Goal: Information Seeking & Learning: Learn about a topic

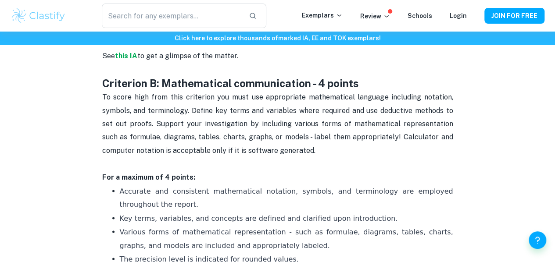
scroll to position [652, 0]
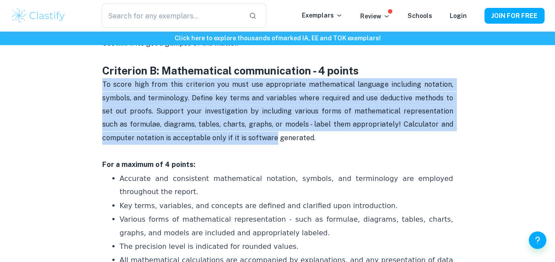
drag, startPoint x: 101, startPoint y: 92, endPoint x: 239, endPoint y: 145, distance: 148.1
click at [259, 104] on span "To score high from this criterion you must use appropriate mathematical languag…" at bounding box center [278, 111] width 353 height 62
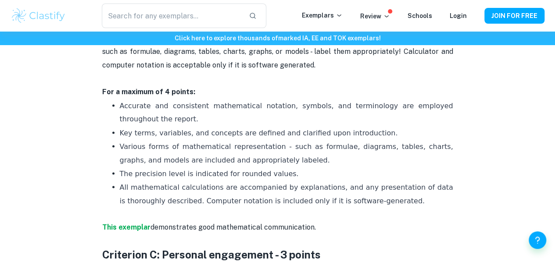
scroll to position [728, 0]
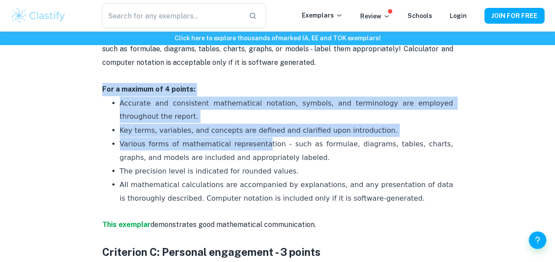
drag, startPoint x: 87, startPoint y: 91, endPoint x: 238, endPoint y: 136, distance: 157.5
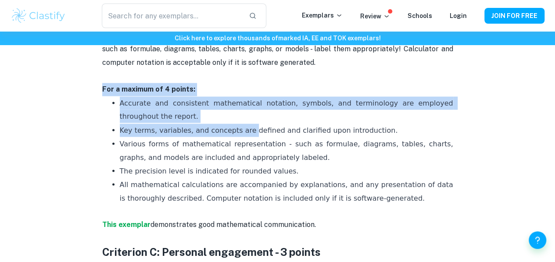
click at [115, 93] on strong "For a maximum of 4 points:" at bounding box center [148, 89] width 93 height 8
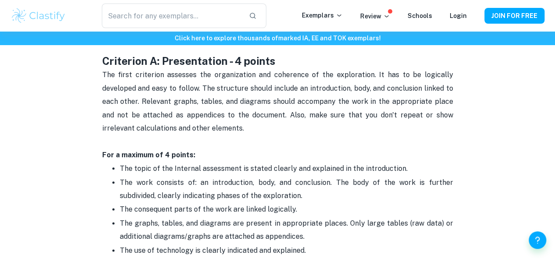
scroll to position [421, 0]
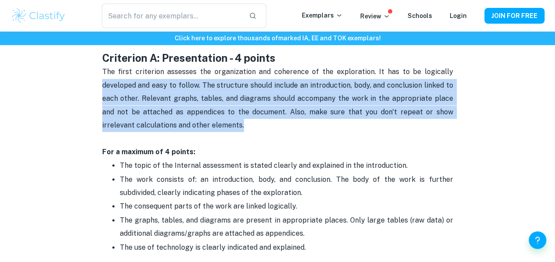
drag, startPoint x: 83, startPoint y: 90, endPoint x: 254, endPoint y: 126, distance: 174.5
click at [256, 108] on p "The first criterion assesses the organization and coherence of the exploration.…" at bounding box center [277, 105] width 351 height 80
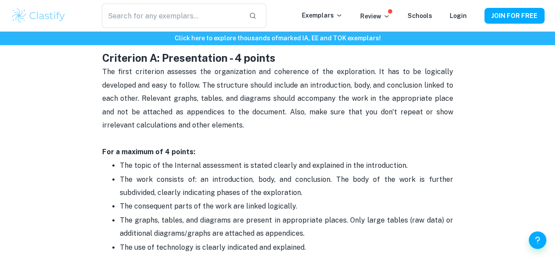
click at [256, 108] on p "The first criterion assesses the organization and coherence of the exploration.…" at bounding box center [277, 105] width 351 height 80
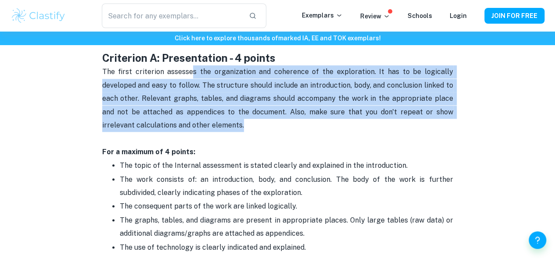
drag, startPoint x: 193, startPoint y: 82, endPoint x: 233, endPoint y: 134, distance: 65.5
click at [233, 134] on p "The first criterion assesses the organization and coherence of the exploration.…" at bounding box center [277, 105] width 351 height 80
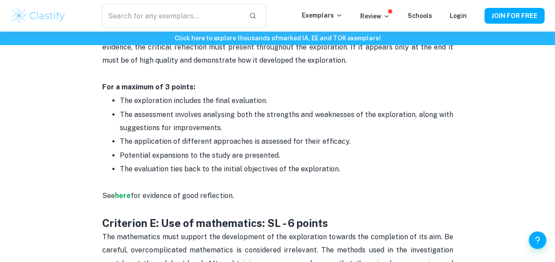
scroll to position [1321, 0]
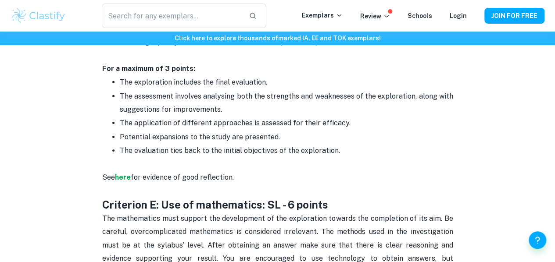
scroll to position [1340, 0]
